Goal: Transaction & Acquisition: Purchase product/service

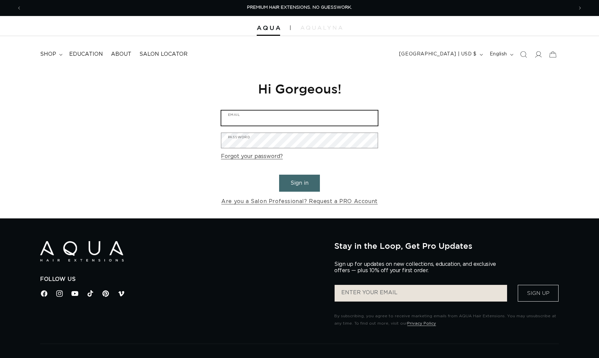
click at [277, 113] on input "Email" at bounding box center [299, 118] width 156 height 15
type input "s"
type input "sasha@lemonhoneysalon.com"
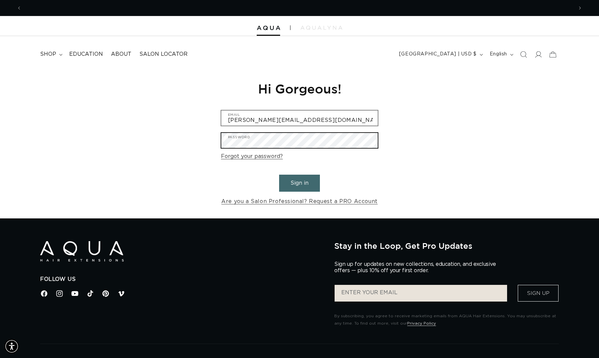
scroll to position [0, 0]
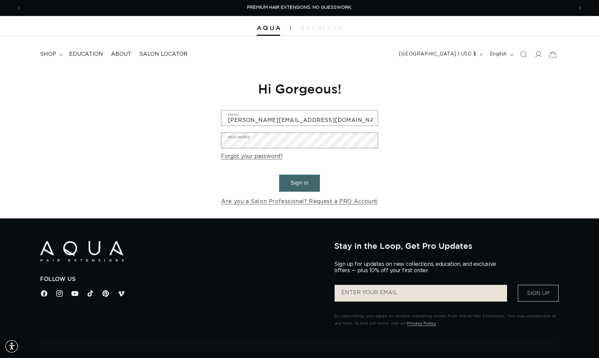
click at [298, 178] on button "Sign in" at bounding box center [299, 183] width 41 height 17
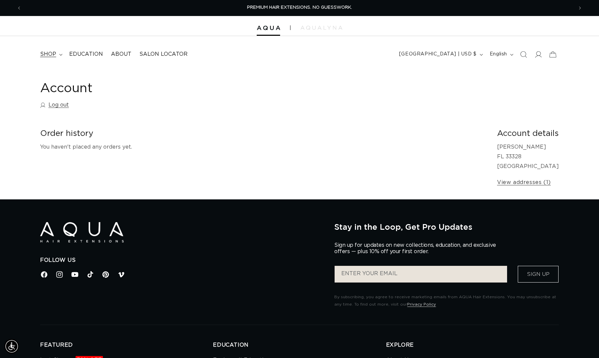
click at [54, 52] on span "shop" at bounding box center [48, 54] width 16 height 7
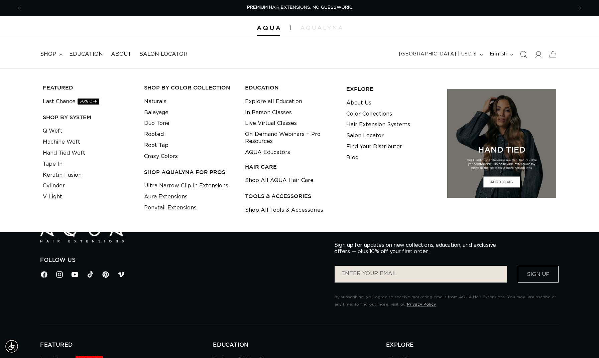
click at [522, 52] on icon "Search" at bounding box center [522, 54] width 7 height 7
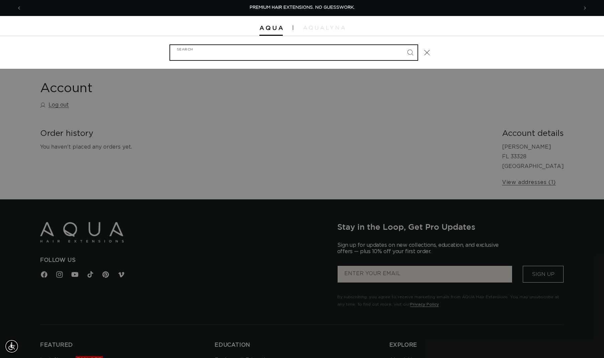
click at [313, 50] on input "Search" at bounding box center [293, 52] width 247 height 15
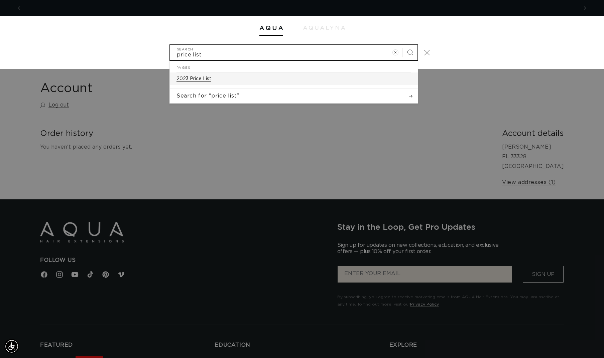
scroll to position [0, 1112]
type input "price list"
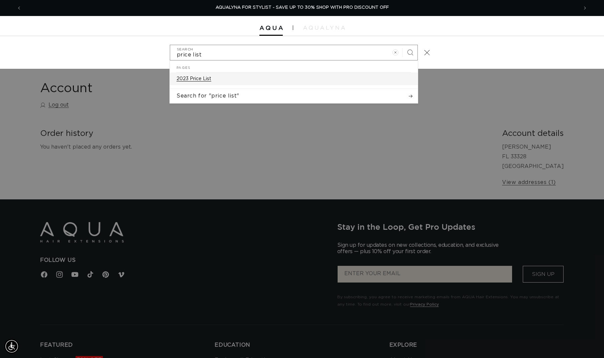
click at [191, 79] on p "2023 Price List" at bounding box center [193, 79] width 35 height 6
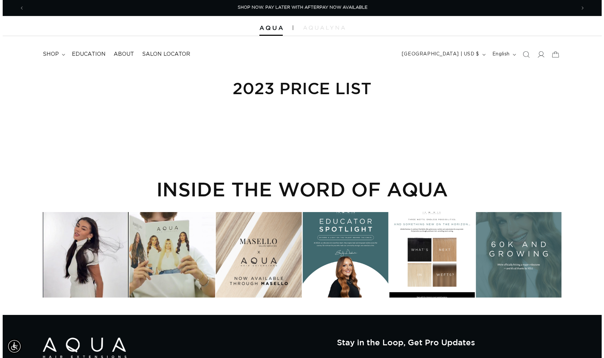
scroll to position [0, 1102]
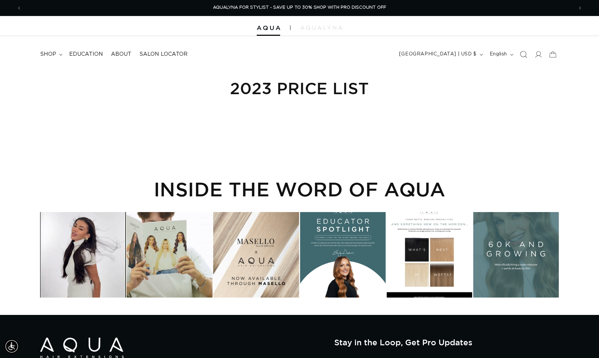
click at [521, 52] on icon "Search" at bounding box center [522, 54] width 7 height 7
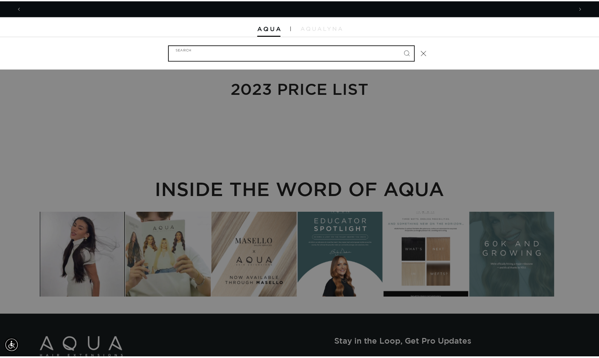
scroll to position [0, 0]
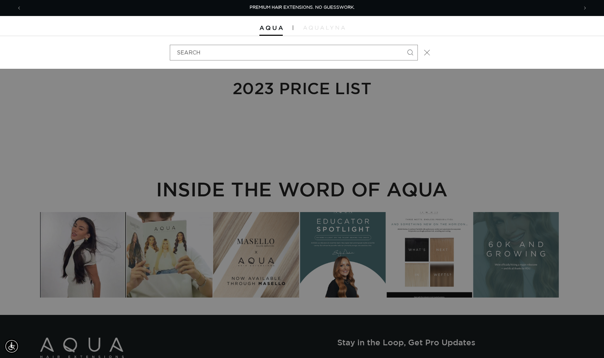
click at [428, 51] on icon "Close" at bounding box center [427, 52] width 6 height 6
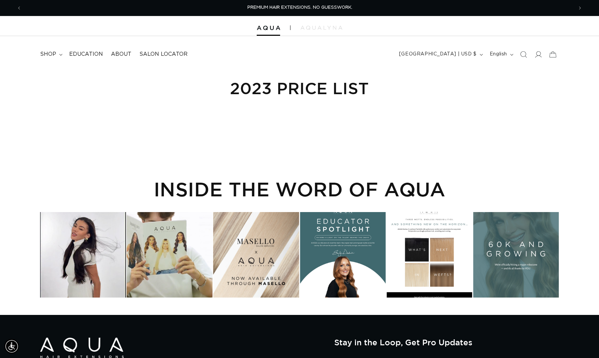
scroll to position [0, 551]
click at [53, 52] on span "shop" at bounding box center [48, 54] width 16 height 7
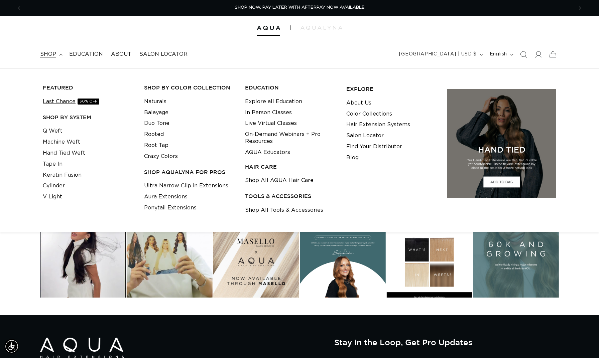
click at [68, 99] on link "Last Chance 30% OFF" at bounding box center [71, 101] width 56 height 11
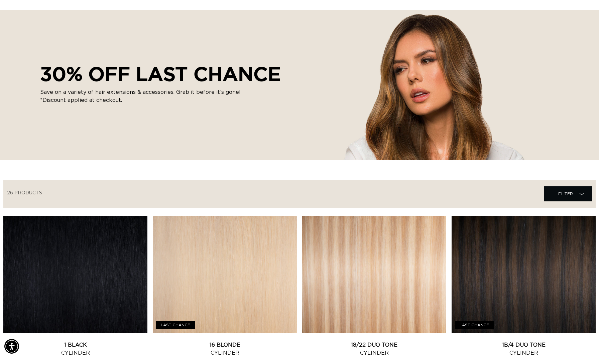
scroll to position [0, 1102]
click at [107, 341] on link "1 Black Cylinder" at bounding box center [75, 349] width 144 height 16
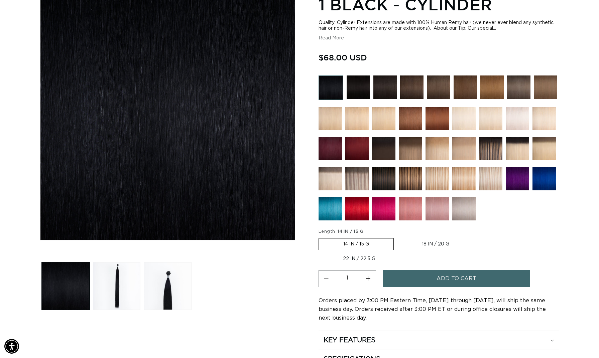
scroll to position [218, 0]
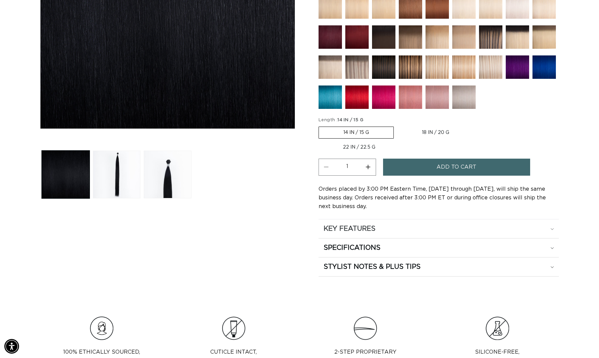
click at [553, 224] on div "KEY FEATURES" at bounding box center [438, 228] width 230 height 9
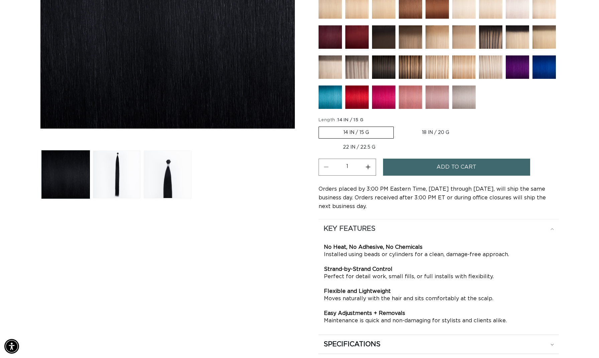
scroll to position [0, 1102]
click at [553, 224] on div "KEY FEATURES" at bounding box center [438, 228] width 230 height 9
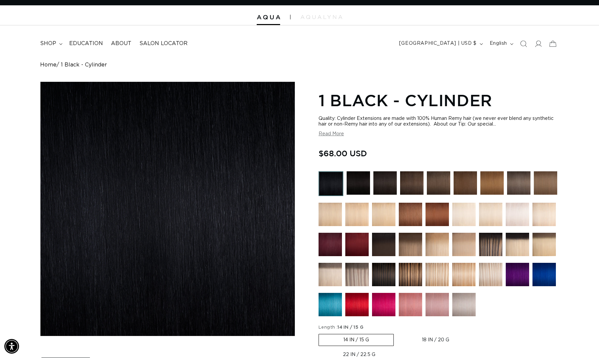
scroll to position [0, 0]
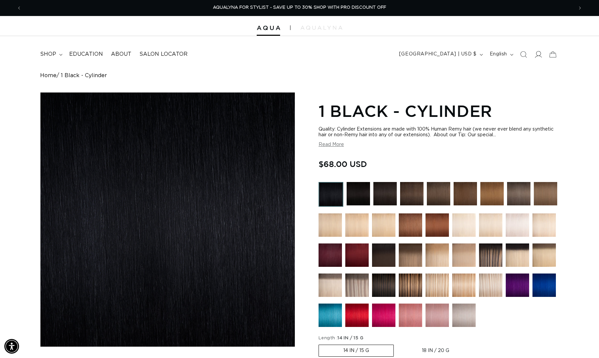
click at [541, 55] on icon at bounding box center [537, 54] width 7 height 7
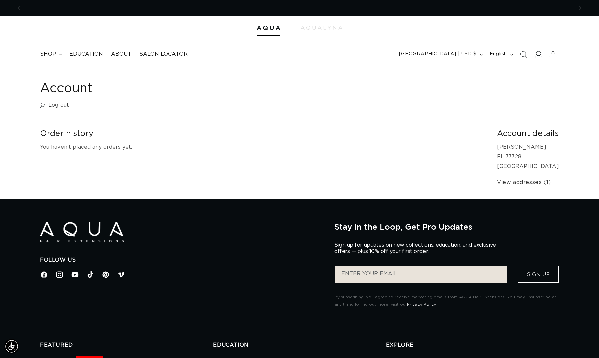
scroll to position [0, 551]
click at [51, 54] on span "shop" at bounding box center [48, 54] width 16 height 7
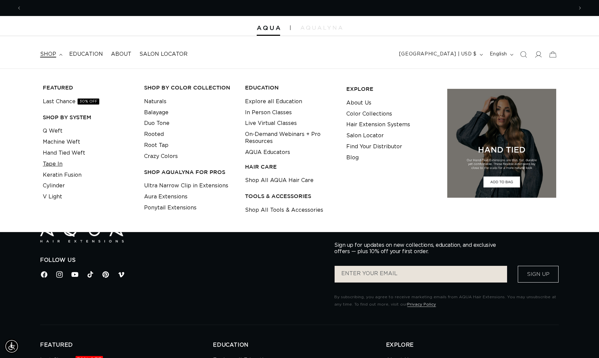
scroll to position [0, 1102]
click at [55, 162] on link "Tape In" at bounding box center [53, 164] width 20 height 11
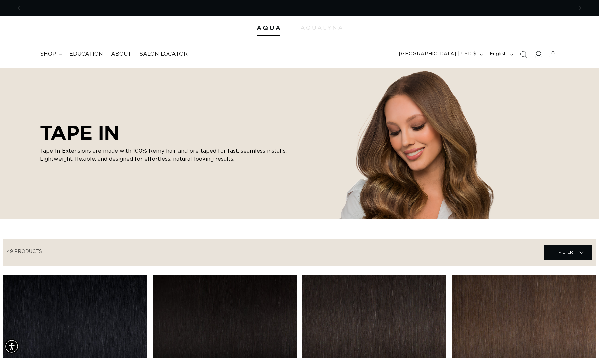
scroll to position [0, 1102]
click at [47, 53] on span "shop" at bounding box center [48, 54] width 16 height 7
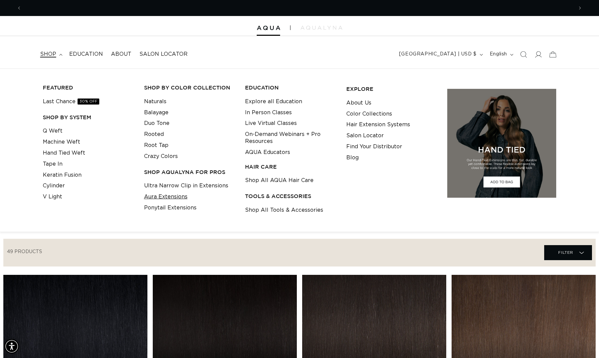
scroll to position [0, 551]
click at [59, 162] on link "Tape In" at bounding box center [53, 164] width 20 height 11
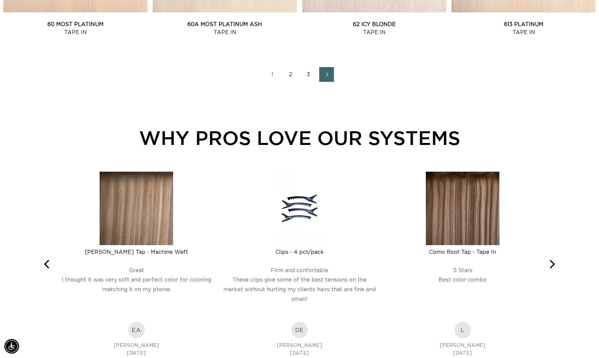
scroll to position [0, 551]
